Goal: Information Seeking & Learning: Find specific fact

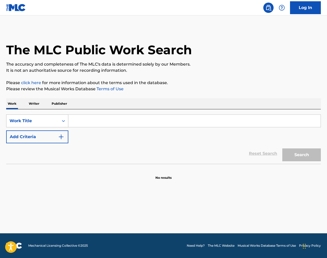
click at [48, 120] on div "Work Title" at bounding box center [33, 121] width 46 height 6
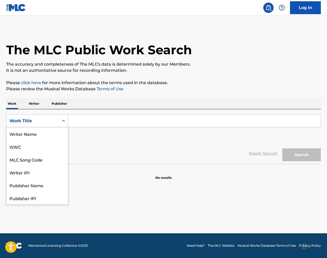
scroll to position [26, 0]
click at [57, 135] on div "MLC Song Code" at bounding box center [37, 133] width 62 height 13
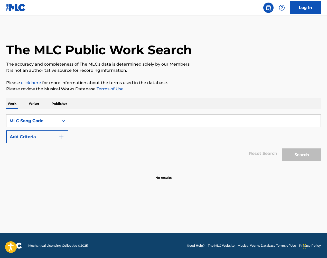
click at [112, 126] on input "Search Form" at bounding box center [194, 121] width 252 height 12
paste input "YA2Q54"
type input "YA2Q54"
click at [292, 153] on button "Search" at bounding box center [301, 154] width 39 height 13
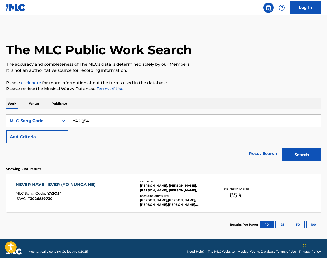
click at [244, 39] on div "The MLC Public Work Search" at bounding box center [163, 47] width 315 height 38
click at [205, 189] on div "[PERSON_NAME], [PERSON_NAME], [PERSON_NAME], [PERSON_NAME], [PERSON_NAME] [PERS…" at bounding box center [175, 187] width 70 height 9
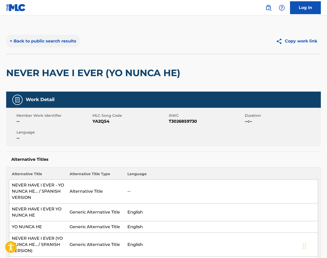
click at [65, 41] on button "< Back to public search results" at bounding box center [43, 41] width 74 height 13
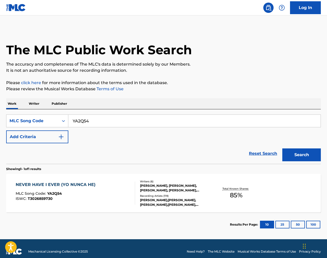
click at [151, 124] on input "YA2Q54" at bounding box center [194, 121] width 252 height 12
drag, startPoint x: 151, startPoint y: 124, endPoint x: 162, endPoint y: 125, distance: 11.3
click at [151, 124] on input "YA2Q54" at bounding box center [194, 121] width 252 height 12
paste input "I04491"
click at [310, 158] on button "Search" at bounding box center [301, 154] width 39 height 13
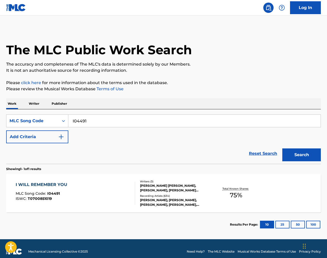
click at [139, 118] on input "I04491" at bounding box center [194, 121] width 252 height 12
paste input "5082I"
type input "I5082I"
click at [310, 151] on button "Search" at bounding box center [301, 154] width 39 height 13
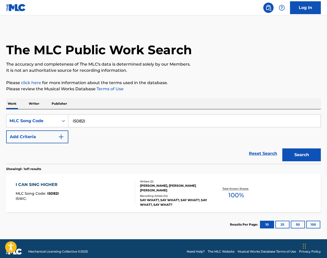
click at [193, 197] on div "Recording Artists ( 14 )" at bounding box center [175, 196] width 70 height 4
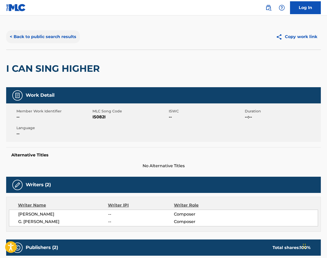
scroll to position [6, 0]
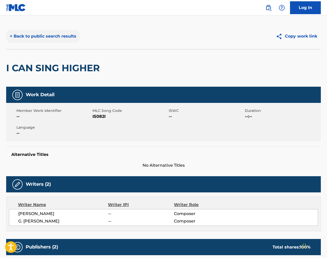
click at [72, 40] on button "< Back to public search results" at bounding box center [43, 36] width 74 height 13
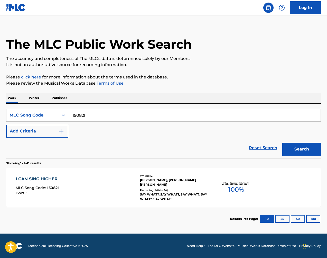
click at [171, 116] on input "I5082I" at bounding box center [194, 115] width 252 height 12
drag, startPoint x: 171, startPoint y: 116, endPoint x: 189, endPoint y: 118, distance: 17.8
click at [171, 116] on input "I5082I" at bounding box center [194, 115] width 252 height 12
paste input "H3404Z"
drag, startPoint x: 304, startPoint y: 150, endPoint x: 299, endPoint y: 148, distance: 5.4
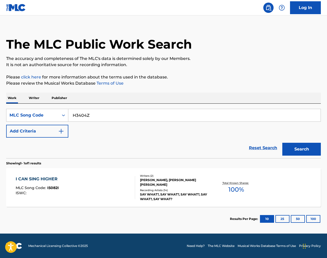
click at [304, 150] on button "Search" at bounding box center [301, 149] width 39 height 13
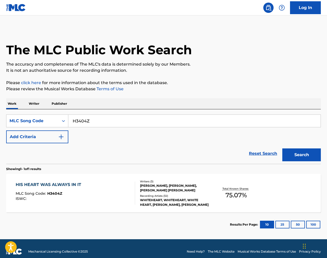
click at [153, 116] on input "H3404Z" at bounding box center [194, 121] width 252 height 12
paste input "O25721"
click at [301, 156] on button "Search" at bounding box center [301, 154] width 39 height 13
click at [170, 118] on input "O25721" at bounding box center [194, 121] width 252 height 12
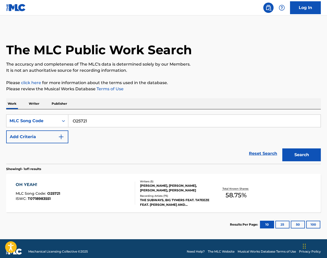
click at [170, 118] on input "O25721" at bounding box center [194, 121] width 252 height 12
paste input "E2526L"
type input "E2526L"
click at [292, 152] on button "Search" at bounding box center [301, 154] width 39 height 13
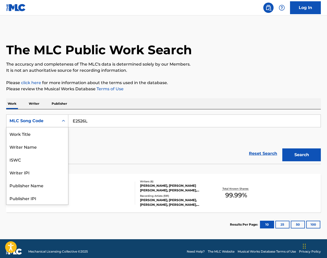
click at [52, 120] on div "MLC Song Code" at bounding box center [33, 121] width 46 height 6
click at [49, 130] on div "Work Title" at bounding box center [37, 133] width 62 height 13
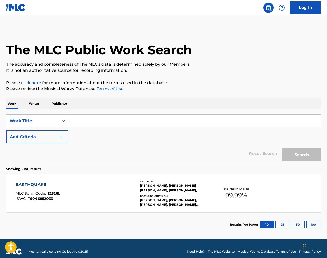
click at [90, 121] on input "Search Form" at bounding box center [194, 121] width 252 height 12
type input "shine"
drag, startPoint x: 308, startPoint y: 154, endPoint x: 303, endPoint y: 155, distance: 4.9
click at [308, 154] on button "Search" at bounding box center [301, 154] width 39 height 13
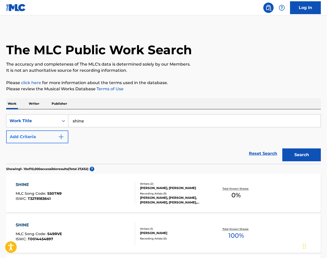
click at [60, 138] on img "Search Form" at bounding box center [61, 137] width 6 height 6
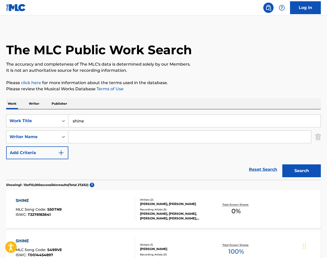
click at [87, 139] on input "Search Form" at bounding box center [189, 137] width 243 height 12
type input "williams"
click at [302, 171] on button "Search" at bounding box center [301, 170] width 39 height 13
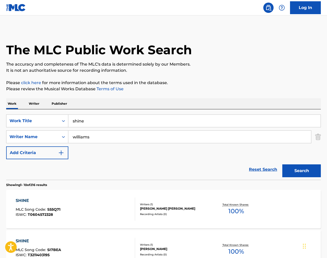
scroll to position [1, 0]
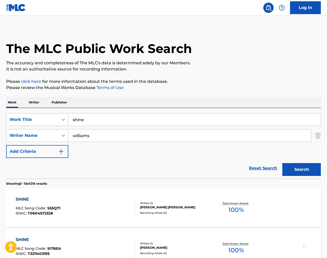
click at [34, 117] on div "Work Title" at bounding box center [33, 119] width 46 height 6
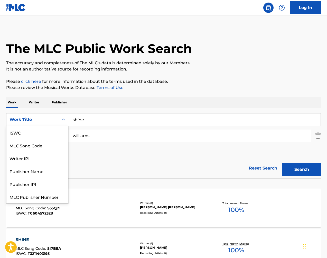
scroll to position [13, 0]
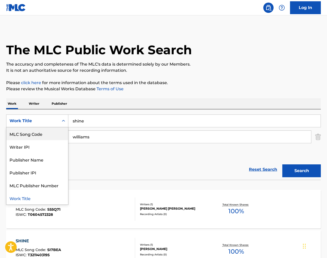
click at [48, 131] on div "MLC Song Code" at bounding box center [37, 133] width 62 height 13
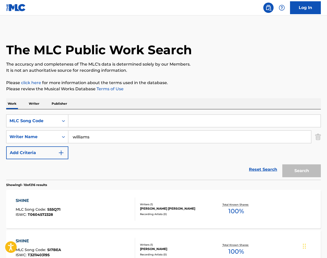
scroll to position [0, 0]
click at [98, 117] on input "Search Form" at bounding box center [194, 121] width 252 height 12
paste input "S24787"
type input "S24787"
click at [314, 172] on button "Search" at bounding box center [301, 170] width 39 height 13
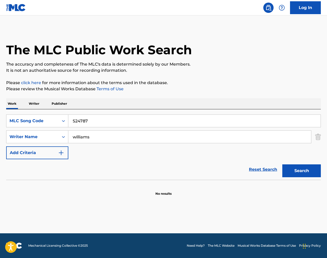
click at [179, 135] on input "williams" at bounding box center [189, 137] width 243 height 12
click at [308, 172] on button "Search" at bounding box center [301, 170] width 39 height 13
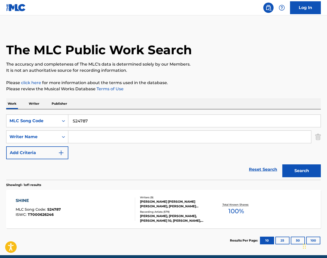
scroll to position [2, 0]
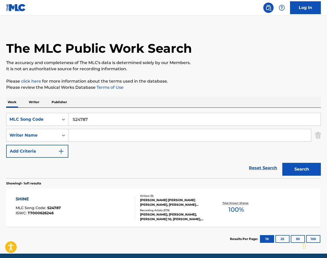
click at [147, 118] on input "S24787" at bounding box center [194, 119] width 252 height 12
paste input "D43598"
click at [298, 165] on button "Search" at bounding box center [301, 169] width 39 height 13
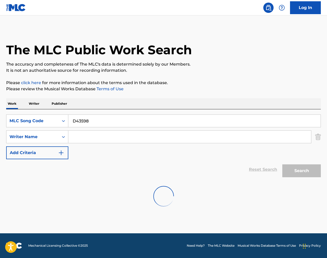
scroll to position [0, 0]
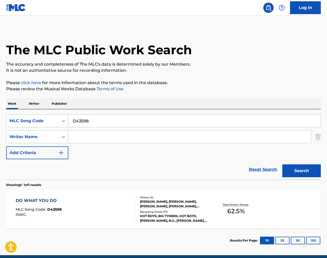
click at [107, 119] on input "D43598" at bounding box center [194, 121] width 252 height 12
paste input "S2318J"
click at [303, 166] on button "Search" at bounding box center [301, 170] width 39 height 13
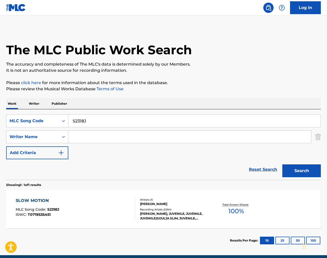
click at [156, 123] on input "S2318J" at bounding box center [194, 121] width 252 height 12
paste input "39076"
click at [313, 173] on button "Search" at bounding box center [301, 170] width 39 height 13
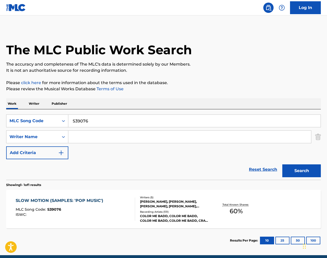
click at [117, 119] on input "S39076" at bounding box center [194, 121] width 252 height 12
paste input "M3651K"
click at [310, 169] on button "Search" at bounding box center [301, 170] width 39 height 13
click at [272, 78] on div "The MLC Public Work Search The accuracy and completeness of The MLC's data is d…" at bounding box center [163, 140] width 327 height 224
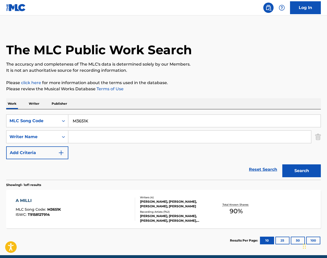
click at [121, 120] on input "M3651K" at bounding box center [194, 121] width 252 height 12
paste input "L3693D"
click at [304, 173] on button "Search" at bounding box center [301, 170] width 39 height 13
click at [192, 120] on input "L3693D" at bounding box center [194, 121] width 252 height 12
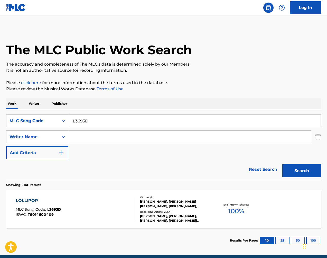
click at [192, 120] on input "L3693D" at bounding box center [194, 121] width 252 height 12
paste input "M3736A"
click at [305, 171] on button "Search" at bounding box center [301, 170] width 39 height 13
click at [107, 124] on input "M3736A" at bounding box center [194, 121] width 252 height 12
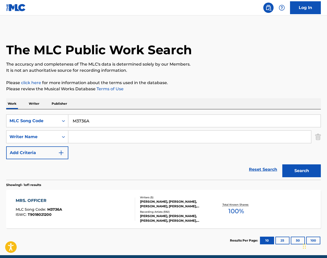
paste input "DC8CB0"
click at [302, 174] on button "Search" at bounding box center [301, 170] width 39 height 13
click at [191, 120] on input "DC8CB0" at bounding box center [194, 121] width 252 height 12
paste input "M6072M"
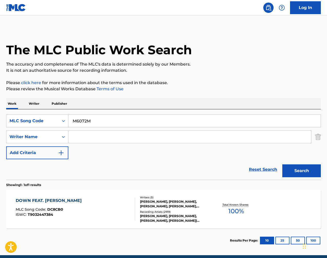
click at [302, 165] on button "Search" at bounding box center [301, 170] width 39 height 13
click at [143, 122] on input "M6072M" at bounding box center [194, 121] width 252 height 12
paste input "D4868P"
click at [305, 166] on button "Search" at bounding box center [301, 170] width 39 height 13
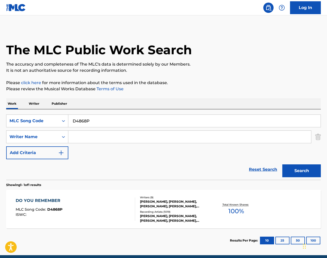
click at [131, 124] on input "D4868P" at bounding box center [194, 121] width 252 height 12
paste input "E3299R"
click at [312, 172] on button "Search" at bounding box center [301, 170] width 39 height 13
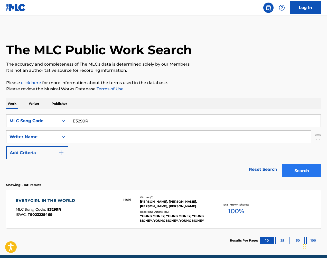
click at [158, 118] on input "E3299R" at bounding box center [194, 121] width 252 height 12
paste input "M76422"
click at [300, 169] on button "Search" at bounding box center [301, 170] width 39 height 13
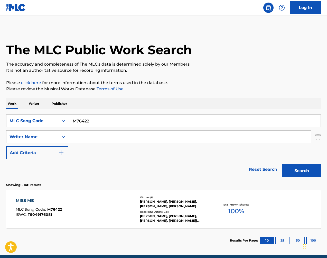
click at [137, 121] on input "M76422" at bounding box center [194, 121] width 252 height 12
paste input "S9567W"
click at [300, 167] on button "Search" at bounding box center [301, 170] width 39 height 13
click at [134, 121] on input "S9567W" at bounding box center [194, 121] width 252 height 12
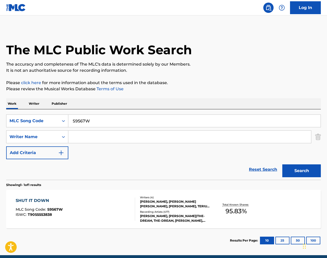
click at [134, 121] on input "S9567W" at bounding box center [194, 121] width 252 height 12
paste input "U1430G"
click at [288, 169] on button "Search" at bounding box center [301, 170] width 39 height 13
click at [192, 126] on input "U1430G" at bounding box center [194, 121] width 252 height 12
click at [193, 126] on input "U1430G" at bounding box center [194, 121] width 252 height 12
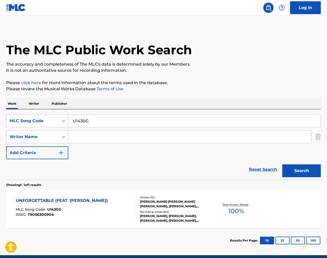
paste input "W4758D"
click at [232, 120] on input "U1430GW4758D" at bounding box center [194, 121] width 252 height 12
paste input "Search Form"
click at [294, 171] on button "Search" at bounding box center [301, 170] width 39 height 13
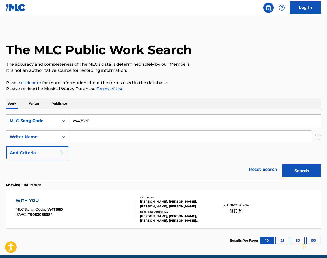
click at [129, 122] on input "W4758D" at bounding box center [194, 121] width 252 height 12
paste input "P5948I"
click at [306, 173] on button "Search" at bounding box center [301, 170] width 39 height 13
click at [174, 126] on input "P5948I" at bounding box center [194, 121] width 252 height 12
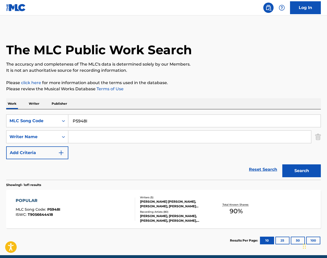
click at [174, 126] on input "P5948I" at bounding box center [194, 121] width 252 height 12
paste input "X11361"
type input "X11361"
click at [304, 165] on button "Search" at bounding box center [301, 170] width 39 height 13
click at [41, 197] on div "6 FOOT 7 FOOT MLC Song Code : X11361 ISWC : T9056913894 Writers ( 5 ) [PERSON_N…" at bounding box center [163, 209] width 315 height 39
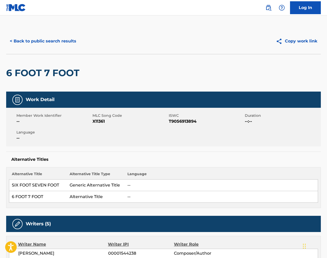
click at [64, 70] on h2 "6 FOOT 7 FOOT" at bounding box center [44, 73] width 76 height 12
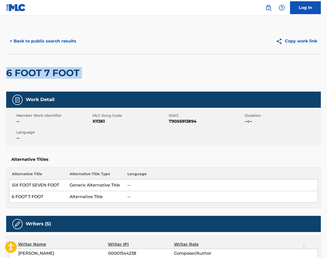
click at [64, 70] on h2 "6 FOOT 7 FOOT" at bounding box center [44, 73] width 76 height 12
copy div "6 FOOT 7 FOOT"
click at [69, 41] on button "< Back to public search results" at bounding box center [43, 41] width 74 height 13
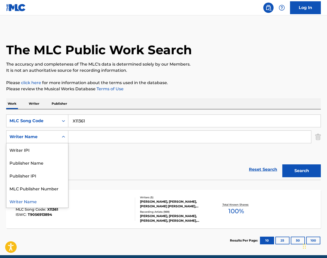
click at [57, 137] on div "Writer Name" at bounding box center [32, 137] width 52 height 10
click at [59, 121] on div "MLC Song Code" at bounding box center [32, 121] width 52 height 10
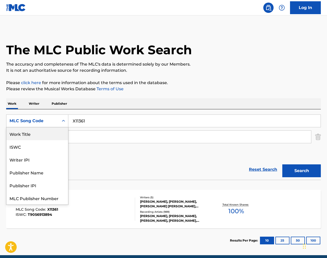
click at [46, 132] on div "Work Title" at bounding box center [37, 133] width 62 height 13
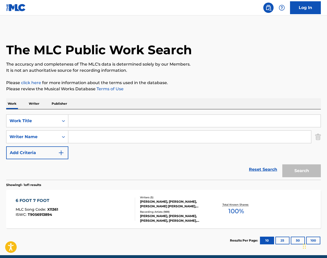
click at [107, 118] on input "Search Form" at bounding box center [194, 121] width 252 height 12
paste input "6 FOOT 7 FOOT"
type input "6 FOOT 7 FOOT"
click at [305, 169] on button "Search" at bounding box center [301, 170] width 39 height 13
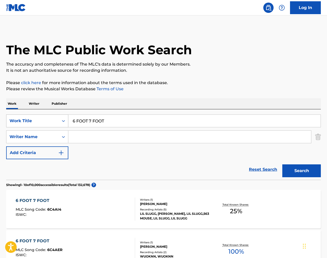
click at [48, 114] on div "Work Title" at bounding box center [37, 120] width 62 height 13
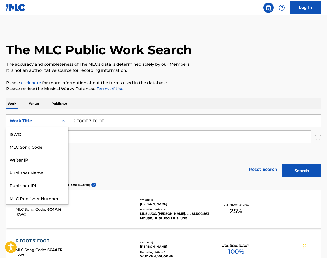
scroll to position [13, 0]
click at [52, 129] on div "MLC Song Code" at bounding box center [37, 133] width 62 height 13
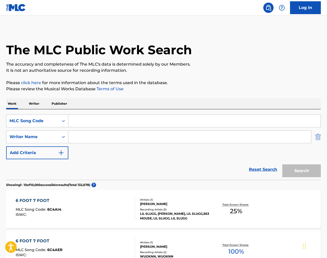
click at [320, 139] on img "Search Form" at bounding box center [318, 136] width 6 height 13
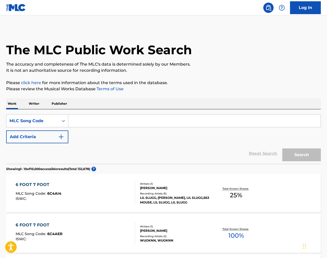
click at [159, 119] on input "Search Form" at bounding box center [194, 121] width 252 height 12
paste input "X1087N"
click at [307, 152] on button "Search" at bounding box center [301, 154] width 39 height 13
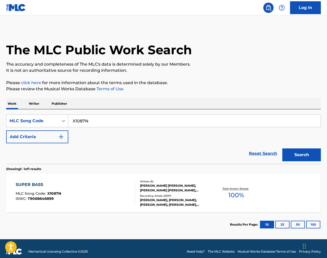
click at [151, 119] on input "X1087N" at bounding box center [194, 121] width 252 height 12
drag, startPoint x: 272, startPoint y: 131, endPoint x: 151, endPoint y: 119, distance: 121.8
click at [151, 119] on input "X1087N" at bounding box center [194, 121] width 252 height 12
paste input "I72735"
click at [310, 153] on button "Search" at bounding box center [301, 154] width 39 height 13
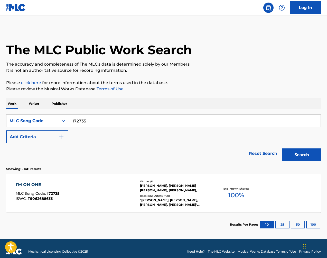
click at [136, 121] on input "I72735" at bounding box center [194, 121] width 252 height 12
paste input "G9VOT"
click at [297, 157] on button "Search" at bounding box center [301, 154] width 39 height 13
click at [105, 121] on input "IG9VOT" at bounding box center [194, 121] width 252 height 12
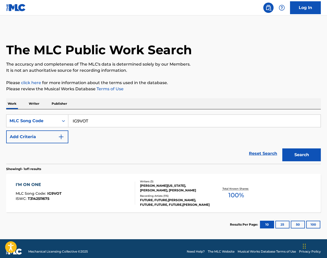
click at [105, 121] on input "IG9VOT" at bounding box center [194, 121] width 252 height 12
paste input "H5223J"
type input "H5223J"
click at [301, 153] on button "Search" at bounding box center [301, 154] width 39 height 13
click at [219, 188] on div "Total Known Shares: 77.49 %" at bounding box center [236, 193] width 52 height 16
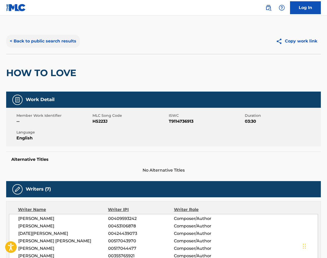
click at [72, 42] on button "< Back to public search results" at bounding box center [43, 41] width 74 height 13
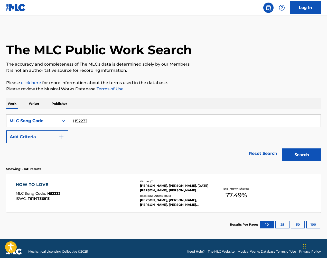
click at [120, 120] on input "H5223J" at bounding box center [194, 121] width 252 height 12
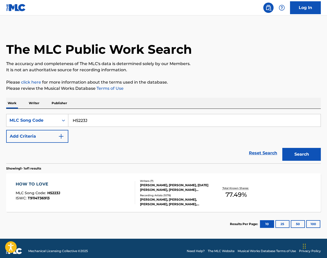
click at [120, 120] on input "H5223J" at bounding box center [194, 120] width 252 height 12
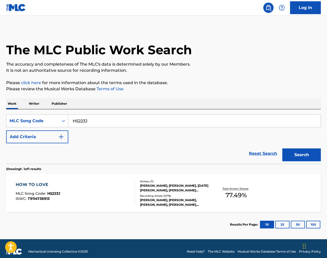
paste input "M8612T"
click at [303, 156] on button "Search" at bounding box center [301, 154] width 39 height 13
click at [159, 119] on input "M8612T" at bounding box center [194, 121] width 252 height 12
paste input "H5265J"
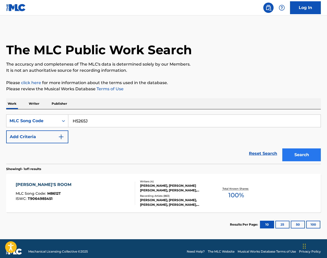
click at [294, 155] on button "Search" at bounding box center [301, 154] width 39 height 13
click at [170, 124] on input "H5265J" at bounding box center [194, 121] width 252 height 12
paste input "M8920W"
click at [288, 151] on button "Search" at bounding box center [301, 154] width 39 height 13
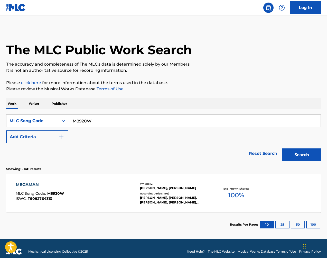
click at [134, 121] on input "M8920W" at bounding box center [194, 121] width 252 height 12
paste input "B7505H"
click at [302, 156] on button "Search" at bounding box center [301, 154] width 39 height 13
click at [181, 121] on input "B7505H" at bounding box center [194, 121] width 252 height 12
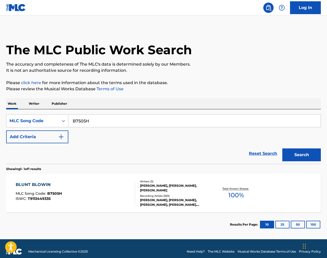
click at [181, 121] on input "B7505H" at bounding box center [194, 121] width 252 height 12
paste input "X20224"
click at [313, 151] on button "Search" at bounding box center [301, 154] width 39 height 13
click at [157, 120] on input "X20224" at bounding box center [194, 121] width 252 height 12
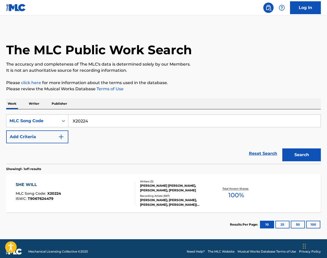
paste input "D52085"
click at [299, 151] on button "Search" at bounding box center [301, 154] width 39 height 13
click at [148, 117] on input "D52085" at bounding box center [194, 121] width 252 height 12
paste input "M8696E"
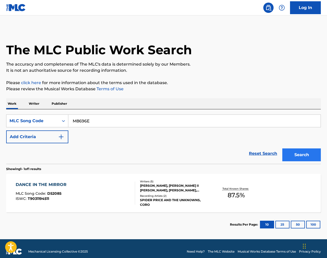
click at [311, 151] on button "Search" at bounding box center [301, 154] width 39 height 13
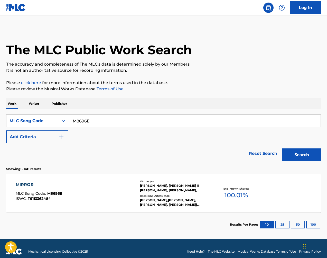
click at [148, 120] on input "M8696E" at bounding box center [194, 121] width 252 height 12
drag, startPoint x: 148, startPoint y: 120, endPoint x: 170, endPoint y: 123, distance: 22.3
click at [148, 120] on input "M8696E" at bounding box center [194, 121] width 252 height 12
paste input "D52085"
click at [311, 155] on button "Search" at bounding box center [301, 154] width 39 height 13
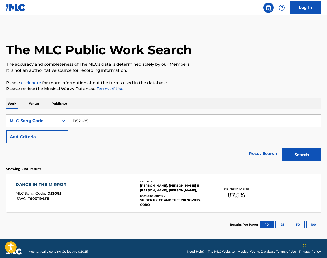
click at [159, 117] on input "D52085" at bounding box center [194, 121] width 252 height 12
paste input "O4073A"
click at [306, 149] on button "Search" at bounding box center [301, 154] width 39 height 13
click at [154, 119] on input "O4073A" at bounding box center [194, 121] width 252 height 12
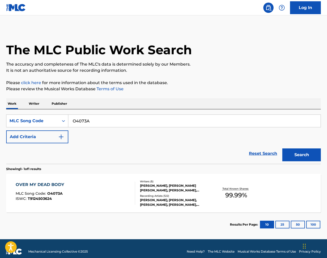
click at [154, 119] on input "O4073A" at bounding box center [194, 121] width 252 height 12
paste input "C86898"
click at [299, 154] on button "Search" at bounding box center [301, 154] width 39 height 13
click at [99, 120] on input "C86898" at bounding box center [194, 121] width 252 height 12
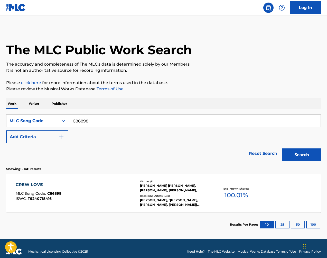
paste input "T87453"
click at [304, 157] on button "Search" at bounding box center [301, 154] width 39 height 13
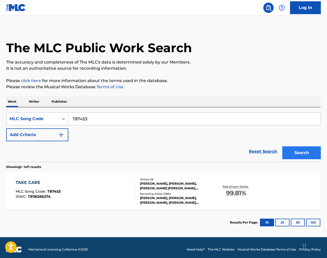
scroll to position [3, 0]
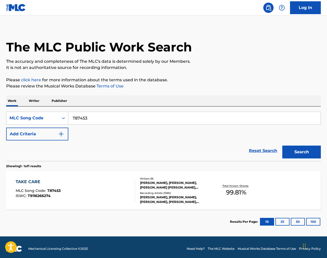
click at [192, 117] on input "T87453" at bounding box center [194, 118] width 252 height 12
drag, startPoint x: 323, startPoint y: 112, endPoint x: 200, endPoint y: 117, distance: 123.4
click at [192, 117] on input "T87453" at bounding box center [194, 118] width 252 height 12
paste input "C86897"
click at [299, 146] on button "Search" at bounding box center [301, 151] width 39 height 13
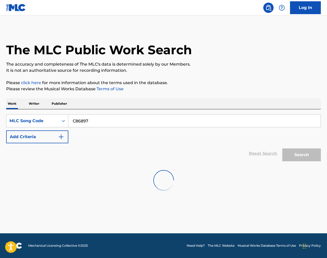
scroll to position [0, 0]
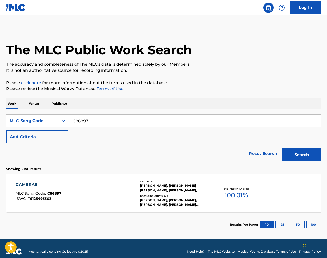
click at [176, 123] on input "C86897" at bounding box center [194, 121] width 252 height 12
paste input "G47031"
type input "G47031"
click at [295, 153] on button "Search" at bounding box center [301, 154] width 39 height 13
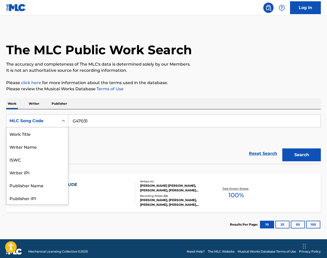
click at [54, 118] on div "MLC Song Code" at bounding box center [33, 121] width 46 height 6
click at [49, 131] on div "Work Title" at bounding box center [37, 133] width 62 height 13
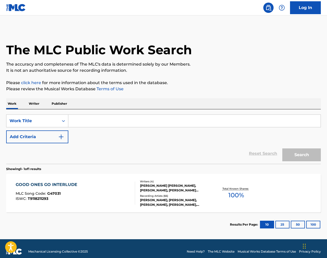
click at [174, 120] on input "Search Form" at bounding box center [194, 121] width 252 height 12
paste input "Cameras / Good Ones Go Interlude - Medley"
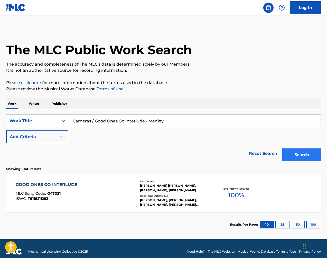
type input "Cameras / Good Ones Go Interlude - Medley"
click at [292, 152] on button "Search" at bounding box center [301, 154] width 39 height 13
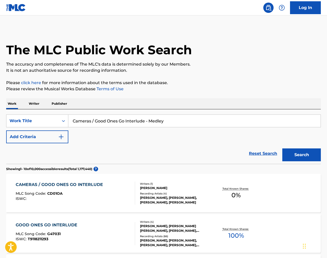
click at [172, 189] on div "[PERSON_NAME]" at bounding box center [175, 187] width 70 height 5
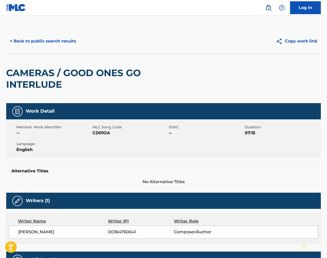
click at [107, 134] on span "CD01OA" at bounding box center [129, 133] width 75 height 6
click at [69, 40] on button "< Back to public search results" at bounding box center [43, 41] width 74 height 13
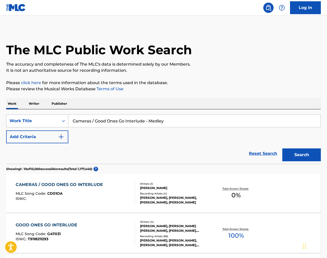
click at [28, 122] on div "Work Title" at bounding box center [33, 121] width 46 height 6
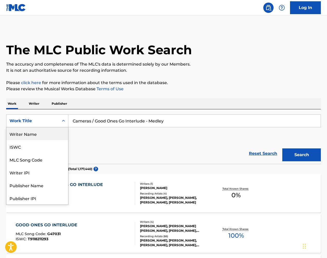
click at [45, 134] on div "Writer Name" at bounding box center [37, 133] width 62 height 13
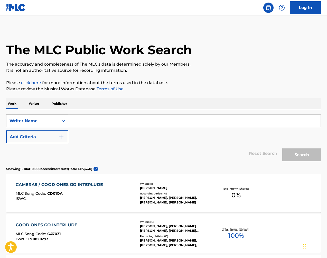
click at [46, 124] on div "Writer Name" at bounding box center [32, 121] width 52 height 10
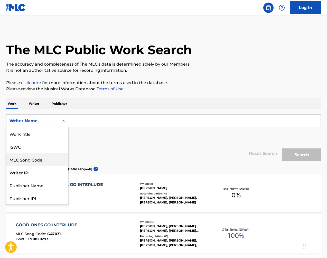
drag, startPoint x: 44, startPoint y: 161, endPoint x: 46, endPoint y: 160, distance: 2.6
click at [44, 161] on div "MLC Song Code" at bounding box center [37, 159] width 62 height 13
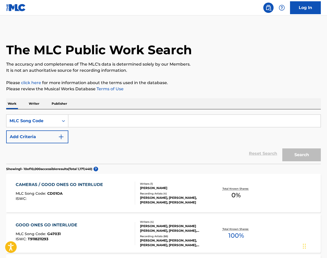
drag, startPoint x: 105, startPoint y: 119, endPoint x: 161, endPoint y: 126, distance: 56.4
click at [107, 119] on input "Search Form" at bounding box center [194, 121] width 252 height 12
paste input "K1610N"
click at [301, 150] on button "Search" at bounding box center [301, 154] width 39 height 13
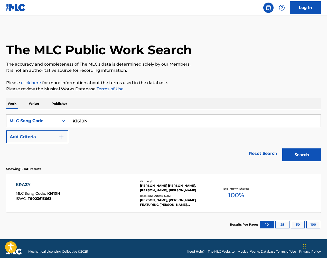
click at [142, 118] on input "K1610N" at bounding box center [194, 121] width 252 height 12
paste input "R4727K"
click at [303, 150] on button "Search" at bounding box center [301, 154] width 39 height 13
click at [142, 122] on input "R4727K" at bounding box center [194, 121] width 252 height 12
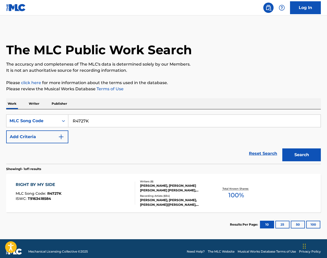
drag, startPoint x: 323, startPoint y: 12, endPoint x: 151, endPoint y: 122, distance: 204.2
click at [142, 122] on input "R4727K" at bounding box center [194, 121] width 252 height 12
paste input "T9501P"
click at [292, 152] on button "Search" at bounding box center [301, 154] width 39 height 13
click at [138, 119] on input "T9501P" at bounding box center [194, 121] width 252 height 12
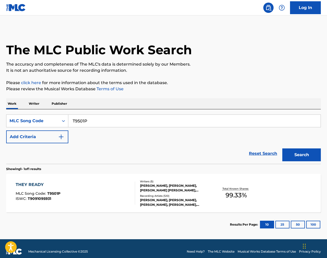
drag, startPoint x: 280, startPoint y: 134, endPoint x: 138, endPoint y: 119, distance: 142.6
click at [138, 119] on input "T9501P" at bounding box center [194, 121] width 252 height 12
click at [294, 153] on button "Search" at bounding box center [301, 154] width 39 height 13
click at [136, 120] on input "T9501P" at bounding box center [194, 121] width 252 height 12
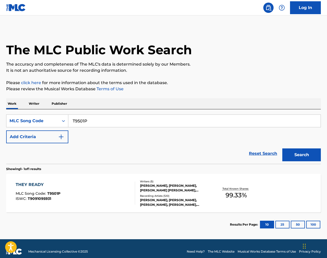
paste input "L9927B"
type input "L9927B"
click at [300, 156] on button "Search" at bounding box center [301, 154] width 39 height 13
click at [184, 191] on div "[PERSON_NAME] [PERSON_NAME] O [PERSON_NAME], [PERSON_NAME], [PERSON_NAME], [PER…" at bounding box center [175, 187] width 70 height 9
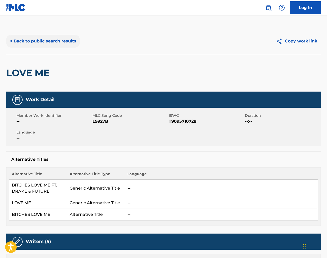
click at [55, 43] on button "< Back to public search results" at bounding box center [43, 41] width 74 height 13
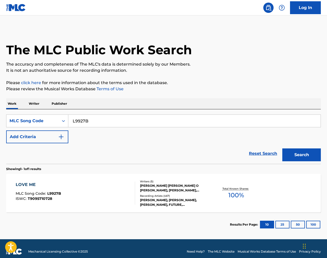
click at [142, 117] on input "L9927B" at bounding box center [194, 121] width 252 height 12
click at [142, 116] on input "L9927B" at bounding box center [194, 121] width 252 height 12
paste input "X4899E"
type input "X4899E"
click at [302, 149] on button "Search" at bounding box center [301, 154] width 39 height 13
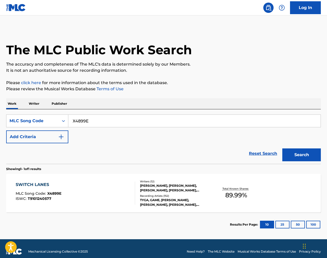
click at [189, 189] on div "[PERSON_NAME], [PERSON_NAME], [PERSON_NAME], [PERSON_NAME], [PERSON_NAME], [PER…" at bounding box center [175, 187] width 70 height 9
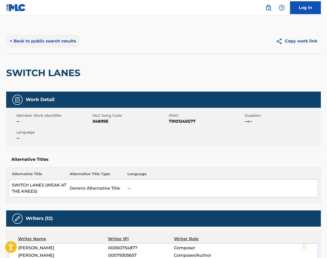
click at [66, 42] on button "< Back to public search results" at bounding box center [43, 41] width 74 height 13
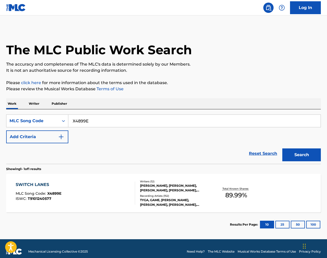
click at [111, 118] on input "X4899E" at bounding box center [194, 121] width 252 height 12
paste input "P83412"
type input "P83412"
click at [312, 150] on button "Search" at bounding box center [301, 154] width 39 height 13
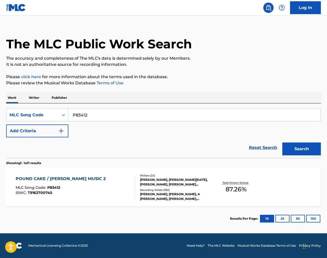
scroll to position [6, 0]
